Goal: Information Seeking & Learning: Learn about a topic

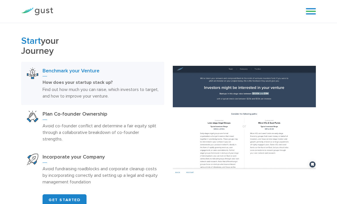
scroll to position [225, 0]
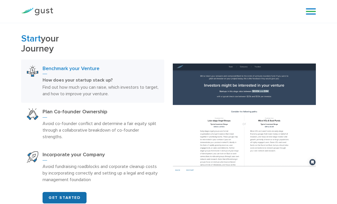
click at [71, 194] on link "GET STARTED" at bounding box center [65, 197] width 44 height 11
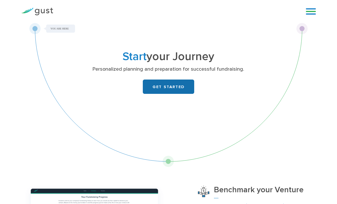
click at [182, 89] on link "GET STARTED" at bounding box center [168, 86] width 51 height 14
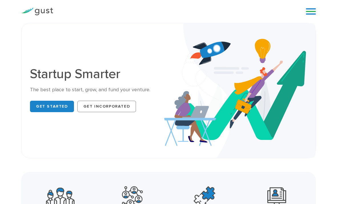
click at [308, 13] on link at bounding box center [311, 11] width 10 height 9
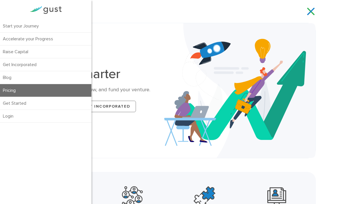
click at [50, 90] on link "Pricing" at bounding box center [45, 90] width 91 height 13
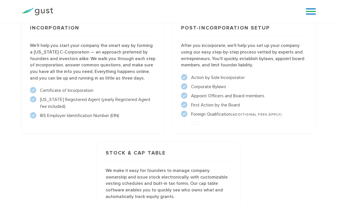
scroll to position [381, 0]
